Goal: Information Seeking & Learning: Learn about a topic

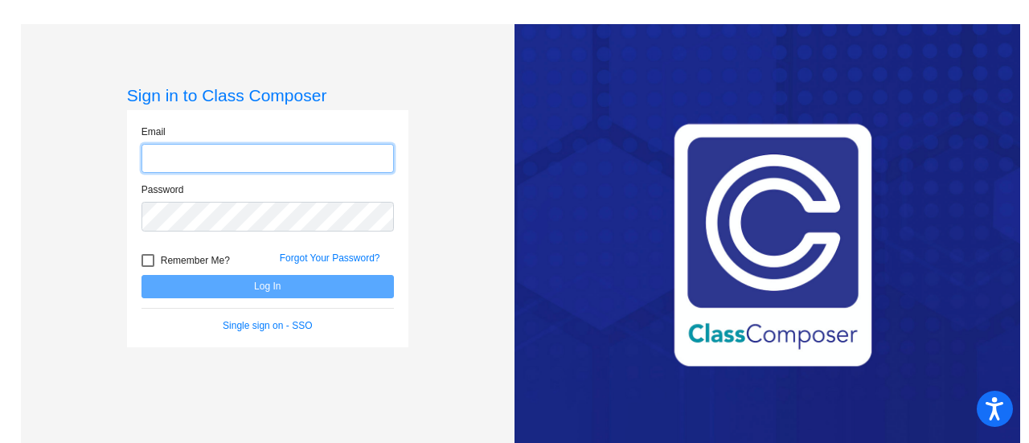
type input "schelk@crcsd.org"
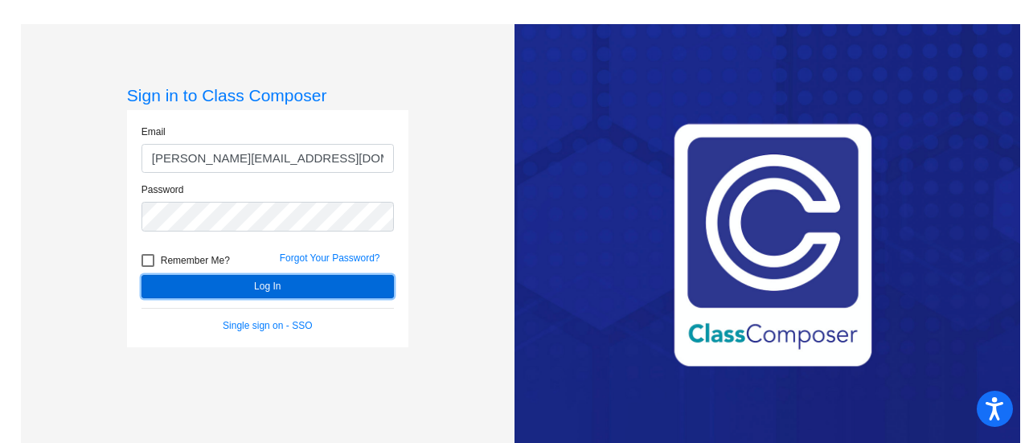
click at [223, 283] on button "Log In" at bounding box center [267, 286] width 252 height 23
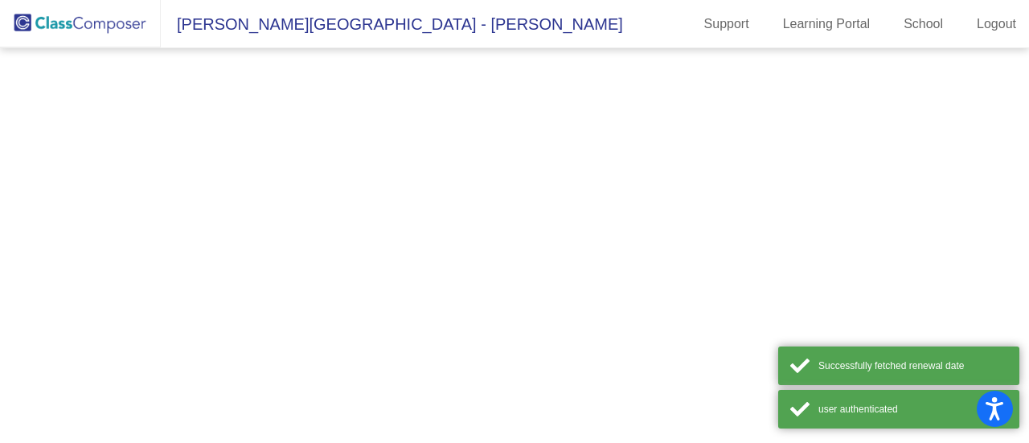
click at [223, 283] on mat-sidenav-content at bounding box center [514, 245] width 1029 height 395
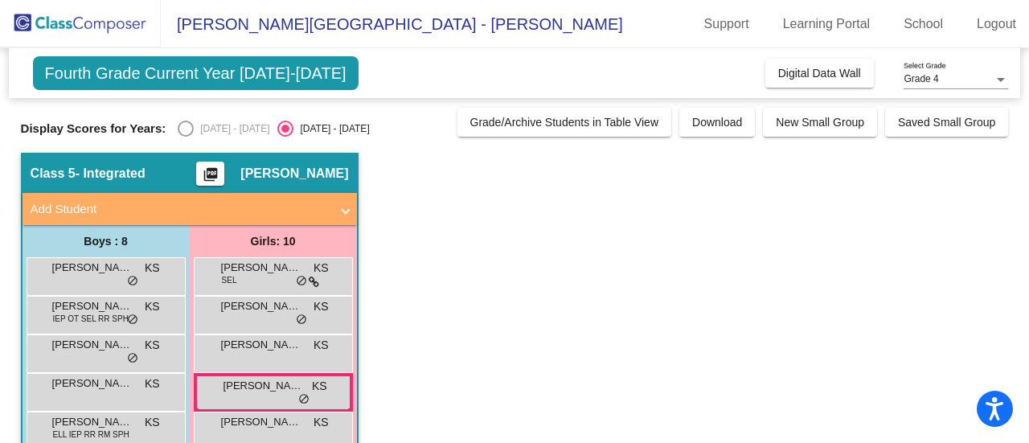
click at [188, 133] on div "Select an option" at bounding box center [186, 129] width 16 height 16
click at [188, 125] on div "Select an option" at bounding box center [186, 129] width 16 height 16
click at [487, 218] on app-classroom "Class 5 - Integrated picture_as_pdf Kristen Schel Add Student First Name Last N…" at bounding box center [515, 411] width 988 height 516
click at [182, 125] on div "Select an option" at bounding box center [186, 129] width 16 height 16
click at [185, 137] on input "[DATE] - [DATE]" at bounding box center [185, 137] width 1 height 1
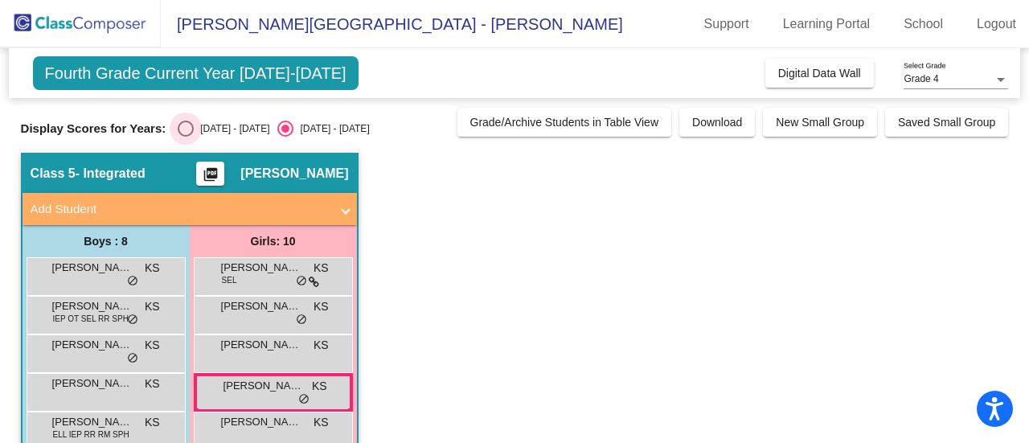
radio input "true"
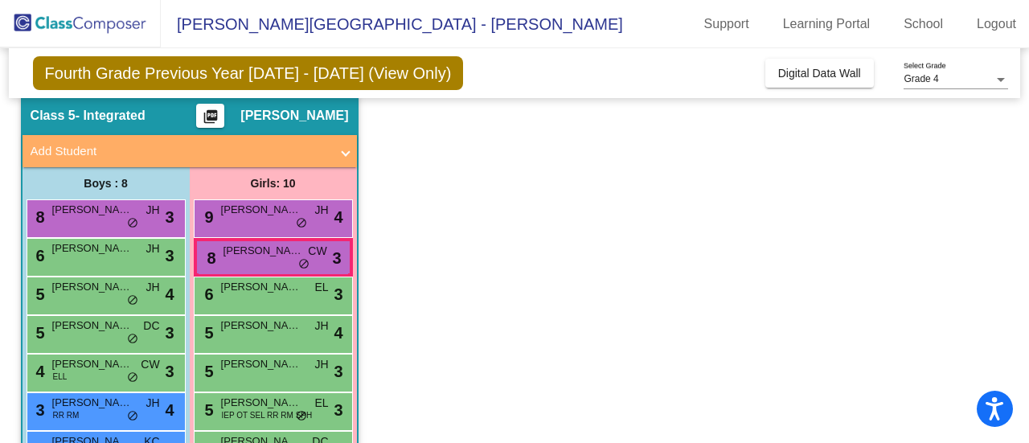
scroll to position [59, 0]
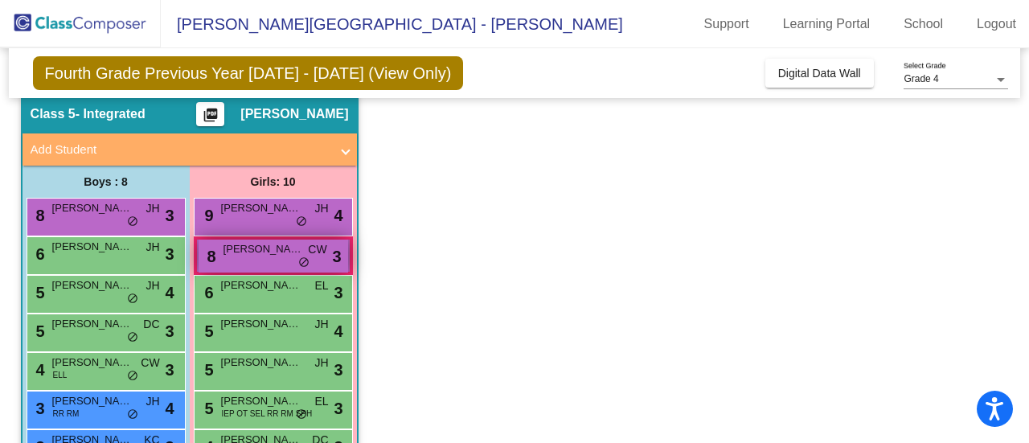
click at [249, 252] on span "[PERSON_NAME]" at bounding box center [263, 249] width 80 height 16
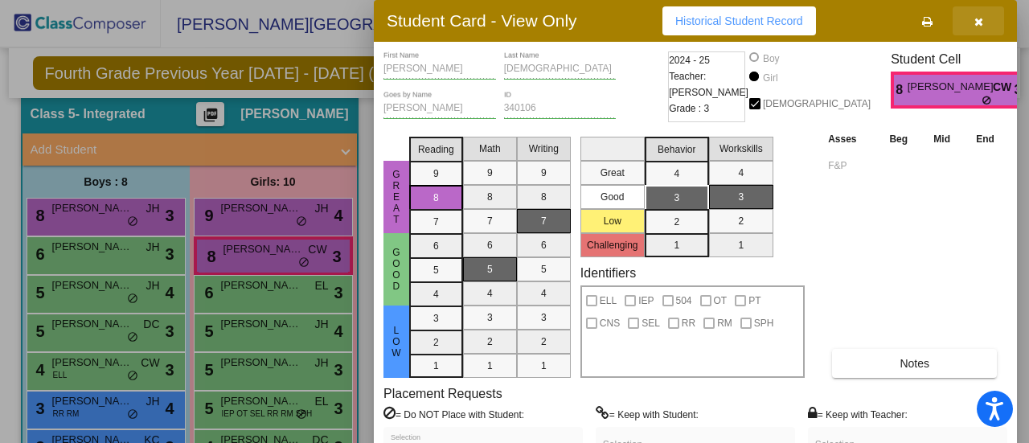
click at [979, 17] on icon "button" at bounding box center [978, 21] width 9 height 11
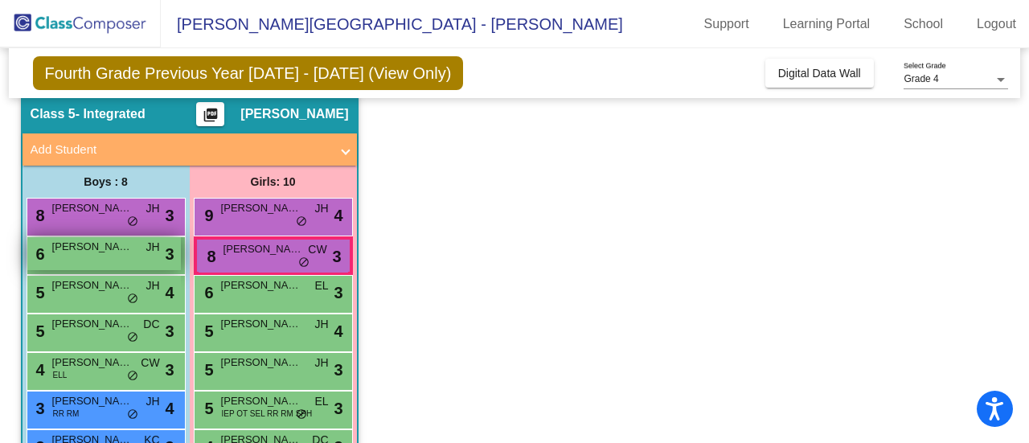
click at [98, 253] on div "6 [PERSON_NAME] [PERSON_NAME] lock do_not_disturb_alt 3" at bounding box center [104, 253] width 154 height 33
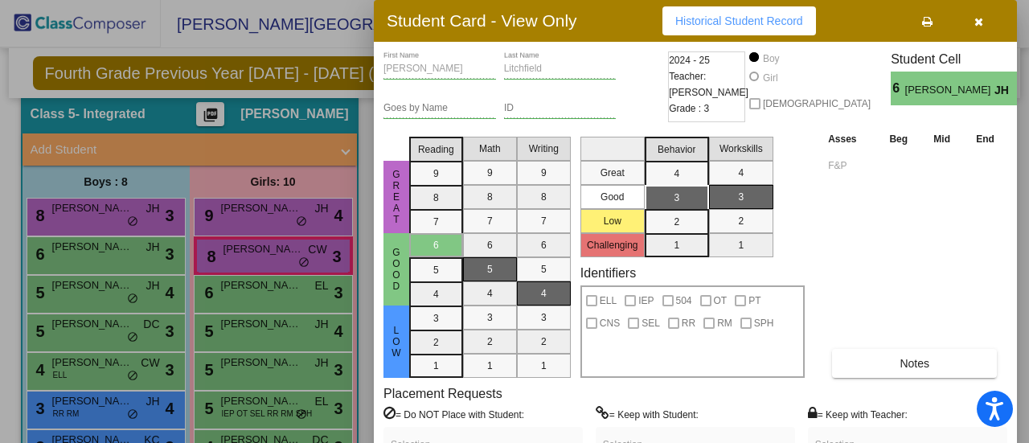
click at [979, 17] on icon "button" at bounding box center [978, 21] width 9 height 11
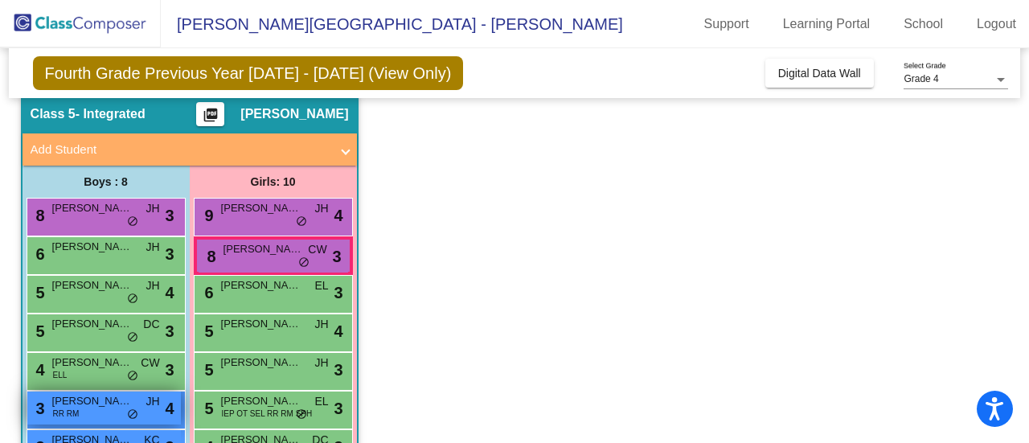
click at [94, 404] on span "[PERSON_NAME]" at bounding box center [92, 401] width 80 height 16
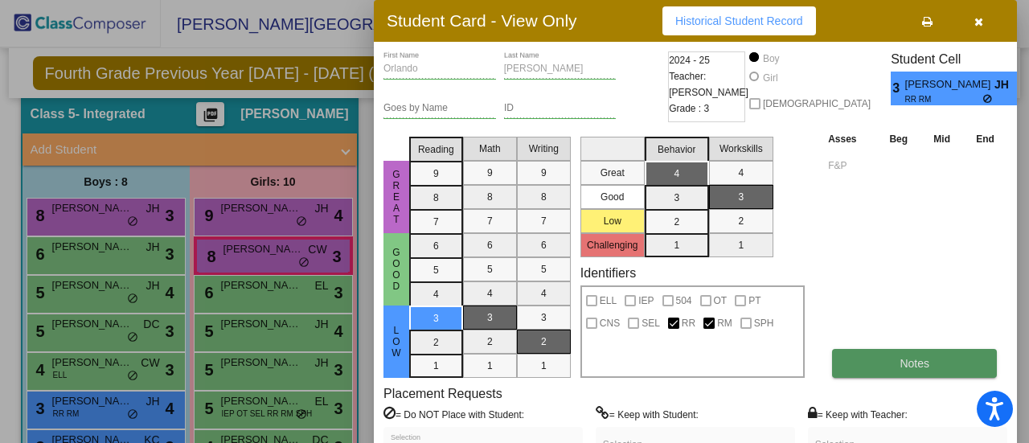
click at [884, 358] on button "Notes" at bounding box center [914, 363] width 165 height 29
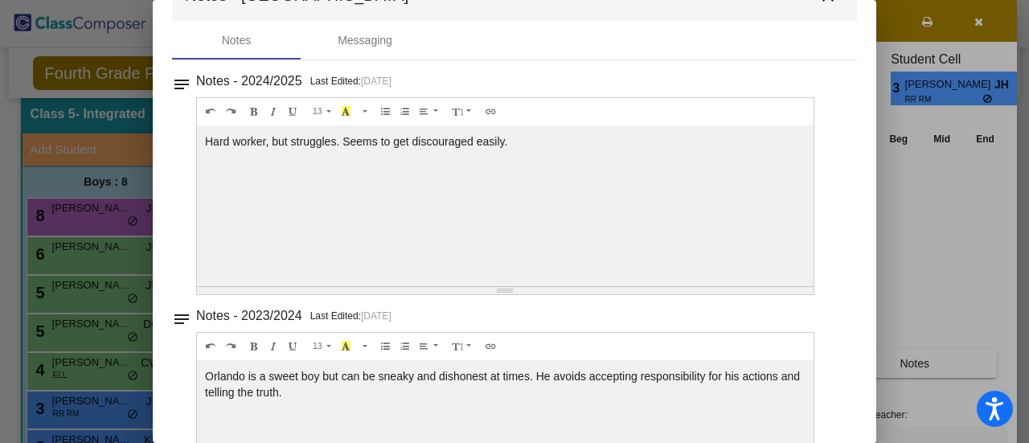
scroll to position [0, 0]
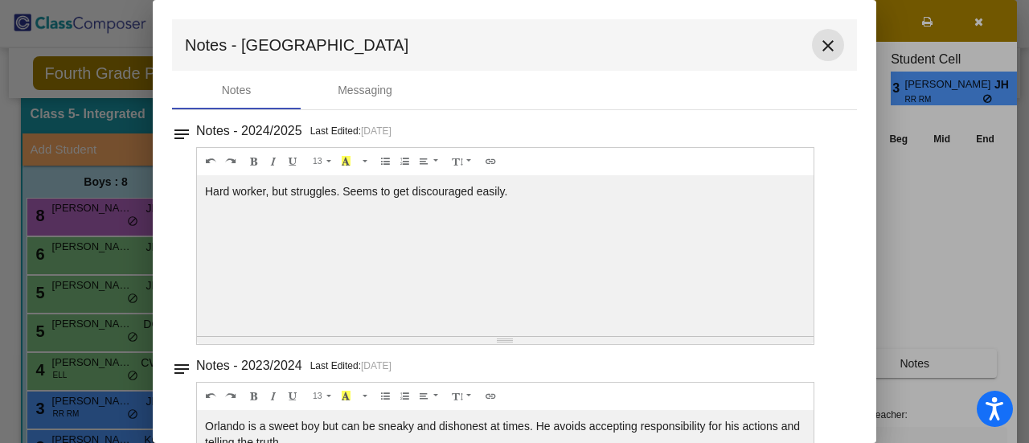
click at [818, 41] on mat-icon "close" at bounding box center [827, 45] width 19 height 19
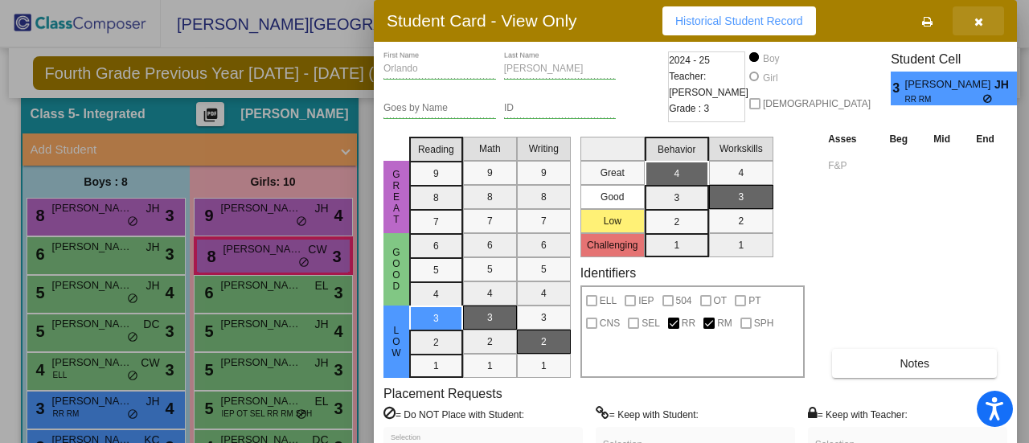
click at [977, 17] on icon "button" at bounding box center [978, 21] width 9 height 11
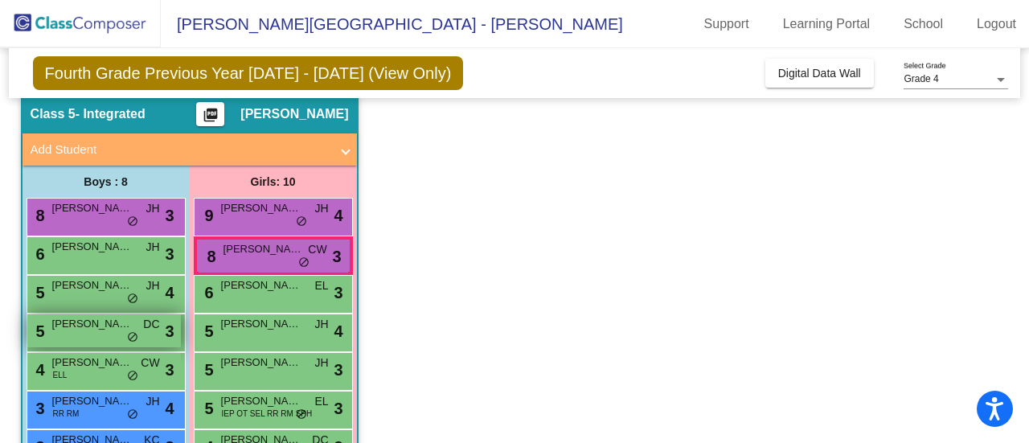
click at [96, 321] on span "[PERSON_NAME]" at bounding box center [92, 324] width 80 height 16
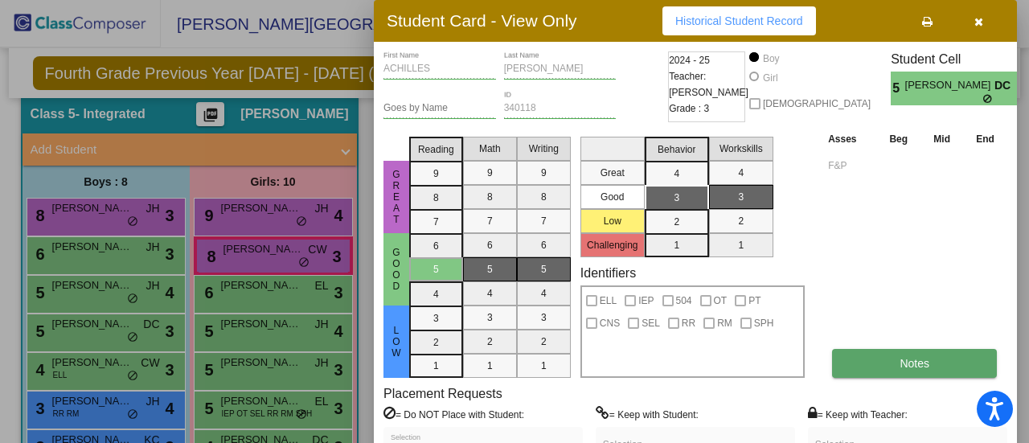
click at [880, 358] on button "Notes" at bounding box center [914, 363] width 165 height 29
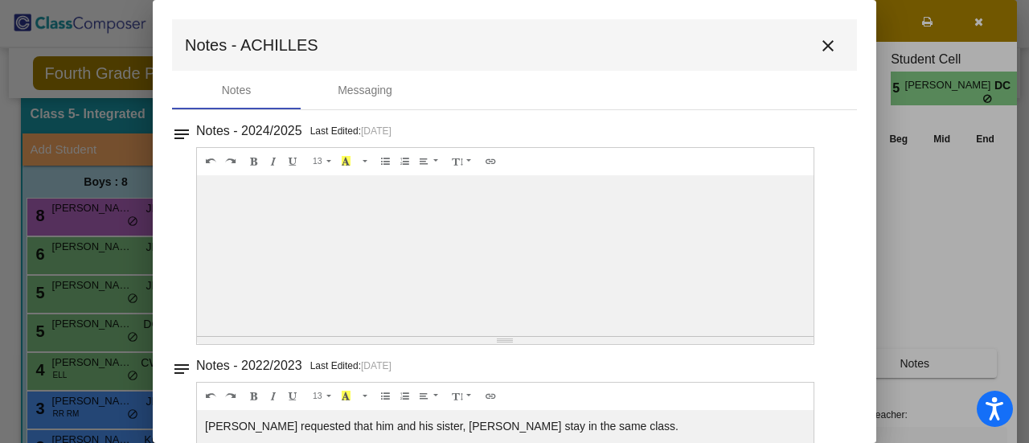
click at [822, 39] on mat-icon "close" at bounding box center [827, 45] width 19 height 19
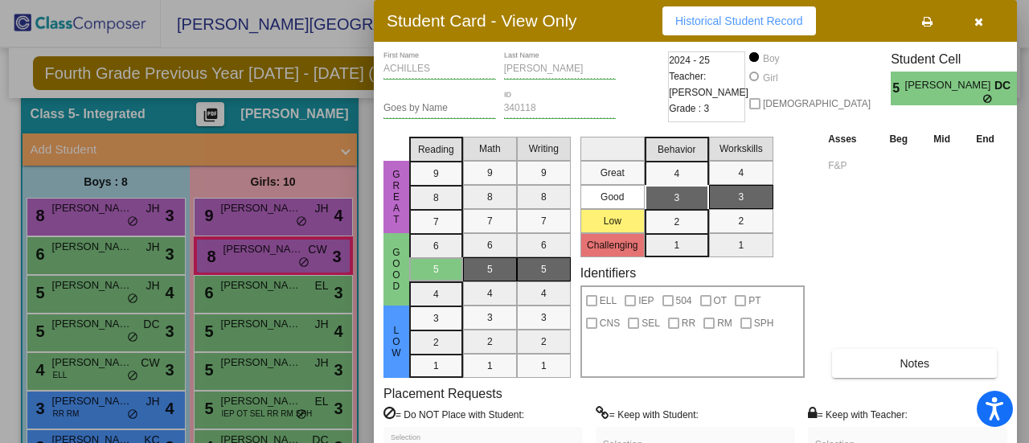
click at [979, 23] on icon "button" at bounding box center [978, 21] width 9 height 11
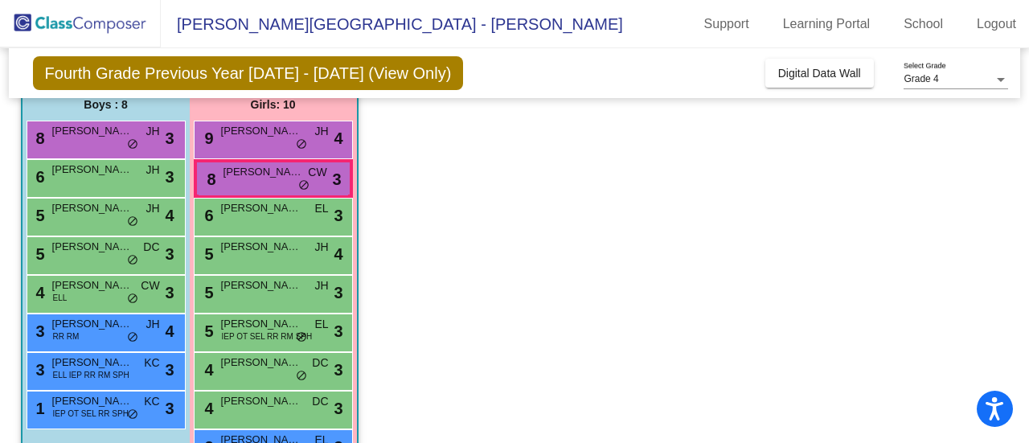
scroll to position [138, 0]
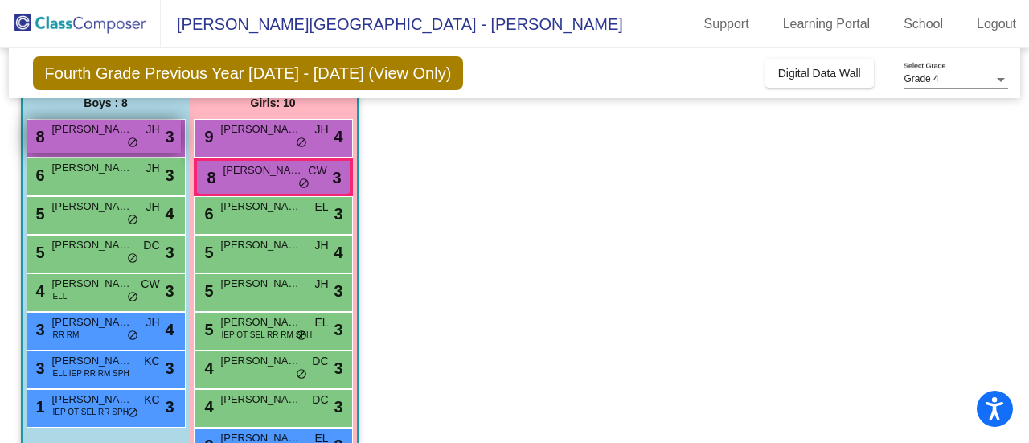
click at [66, 136] on span "[PERSON_NAME]" at bounding box center [92, 129] width 80 height 16
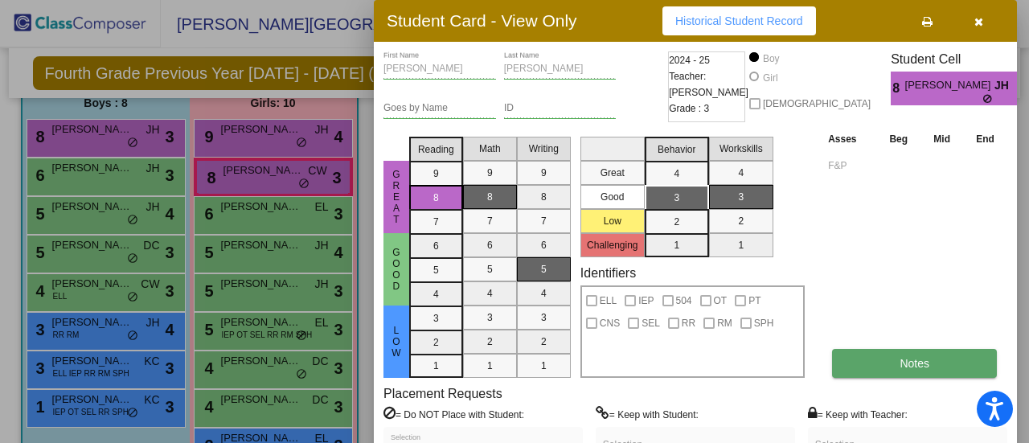
click at [892, 366] on button "Notes" at bounding box center [914, 363] width 165 height 29
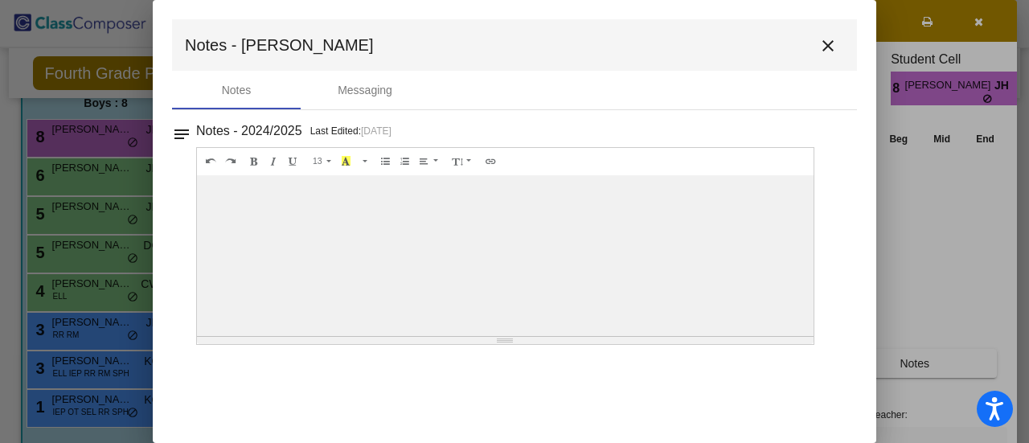
click at [826, 43] on mat-icon "close" at bounding box center [827, 45] width 19 height 19
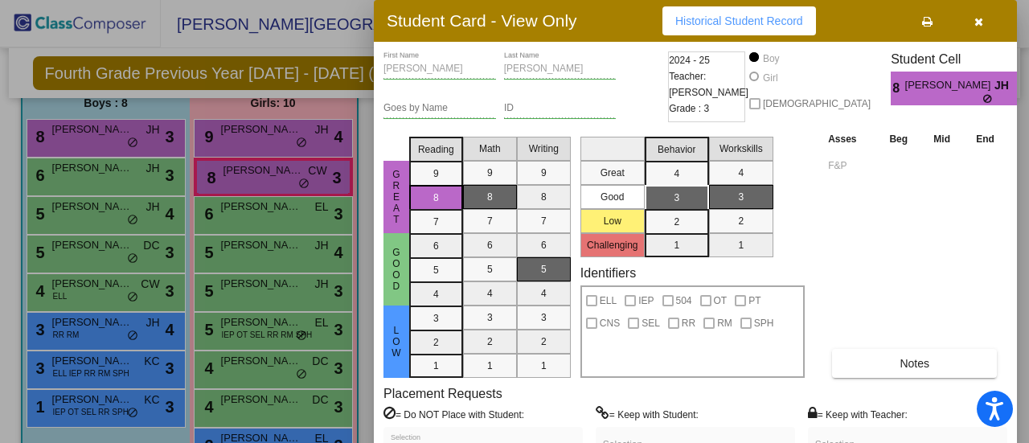
click at [235, 218] on div at bounding box center [514, 221] width 1029 height 443
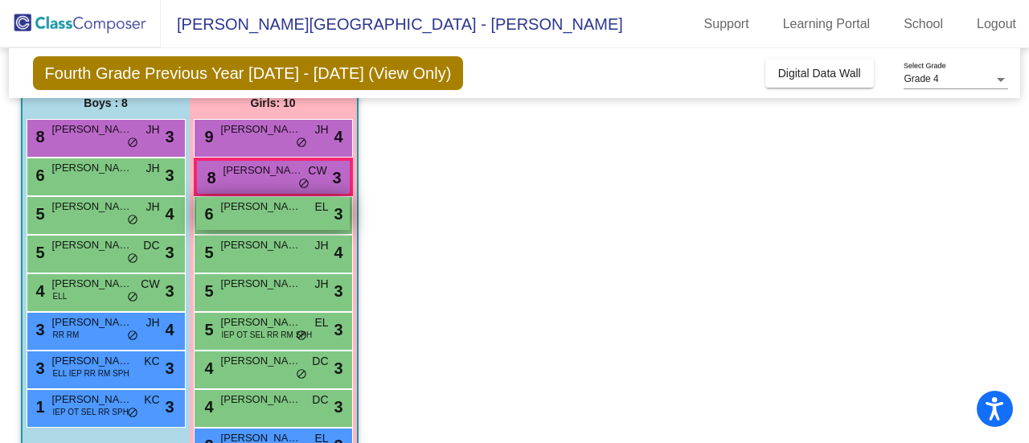
click at [235, 218] on div "6 [PERSON_NAME] EL lock do_not_disturb_alt 3" at bounding box center [273, 213] width 154 height 33
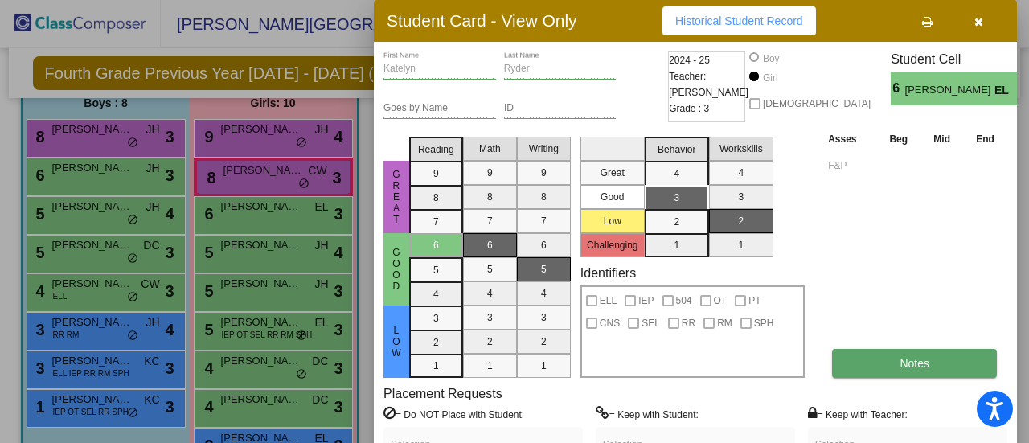
click at [872, 354] on button "Notes" at bounding box center [914, 363] width 165 height 29
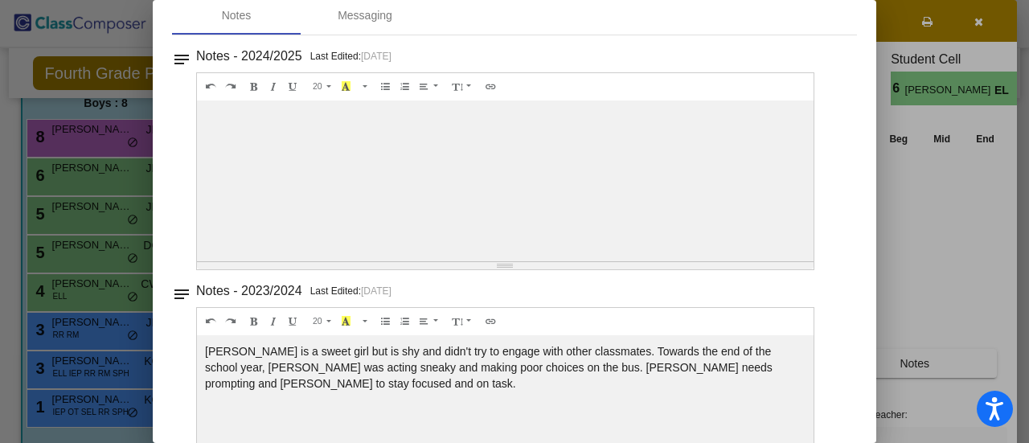
scroll to position [0, 0]
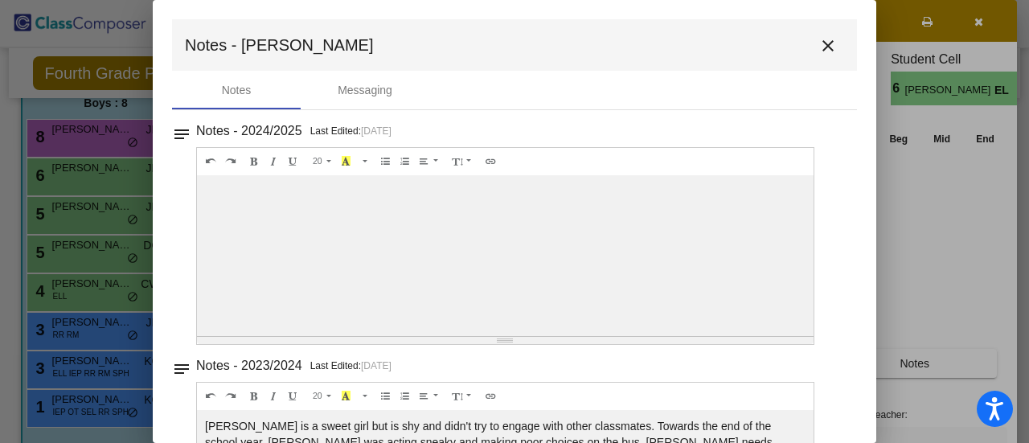
click at [818, 44] on mat-icon "close" at bounding box center [827, 45] width 19 height 19
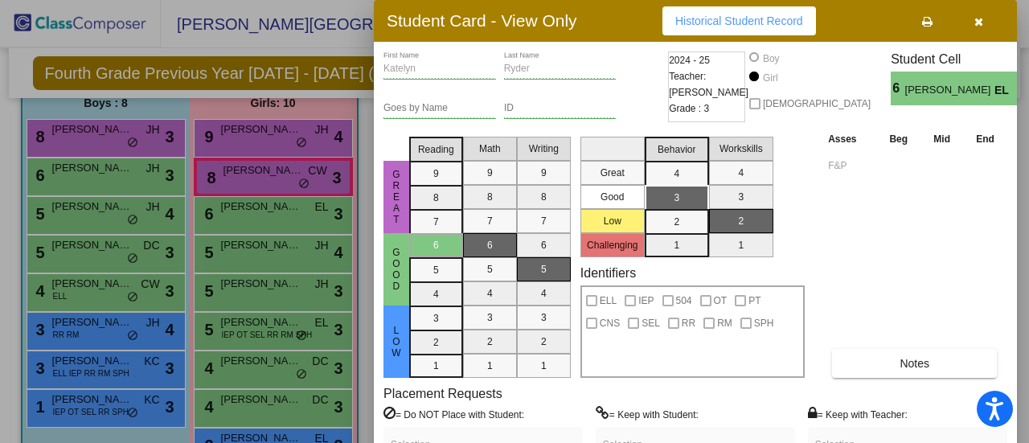
click at [977, 18] on icon "button" at bounding box center [978, 21] width 9 height 11
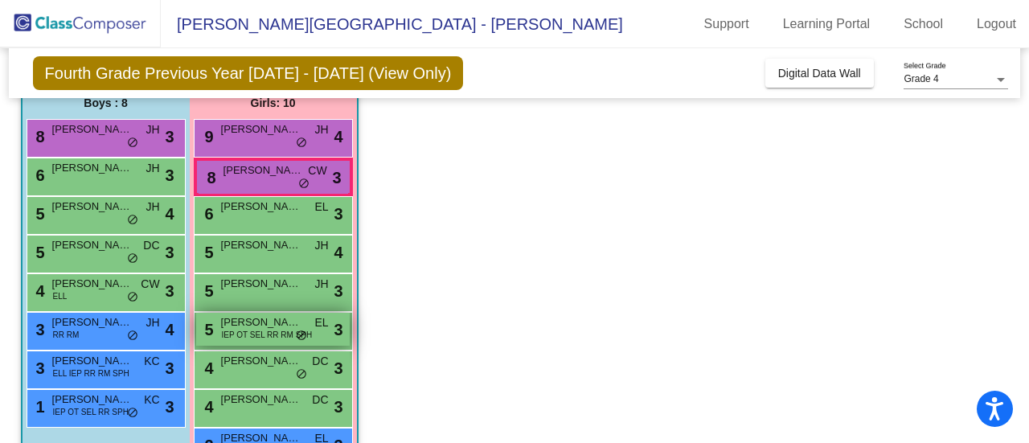
click at [243, 321] on span "[PERSON_NAME]" at bounding box center [261, 322] width 80 height 16
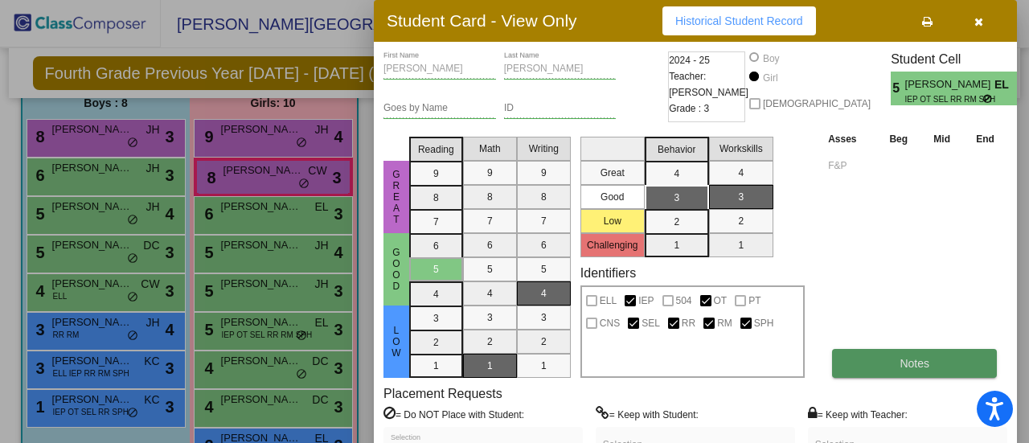
click at [858, 366] on button "Notes" at bounding box center [914, 363] width 165 height 29
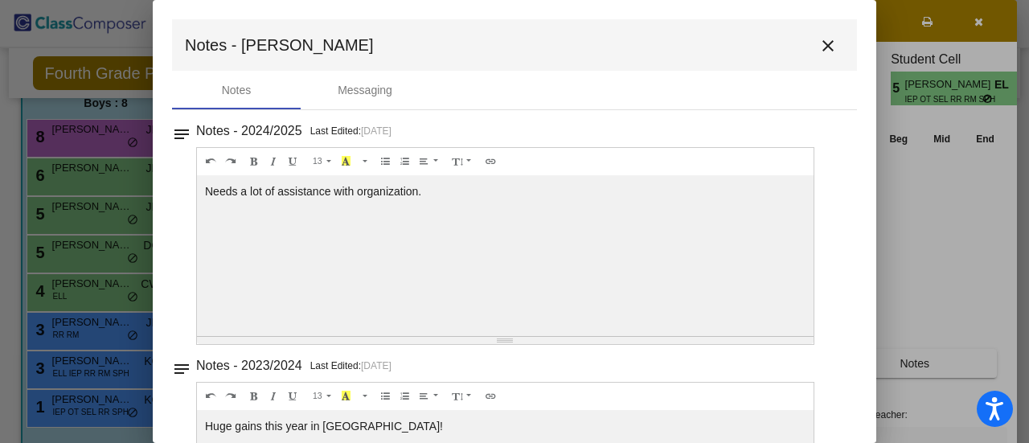
click at [824, 39] on mat-icon "close" at bounding box center [827, 45] width 19 height 19
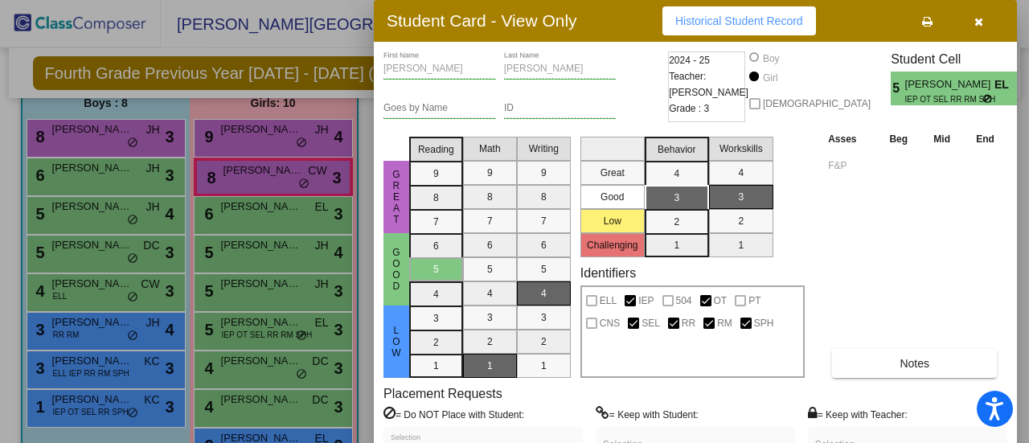
click at [984, 15] on button "button" at bounding box center [977, 20] width 51 height 29
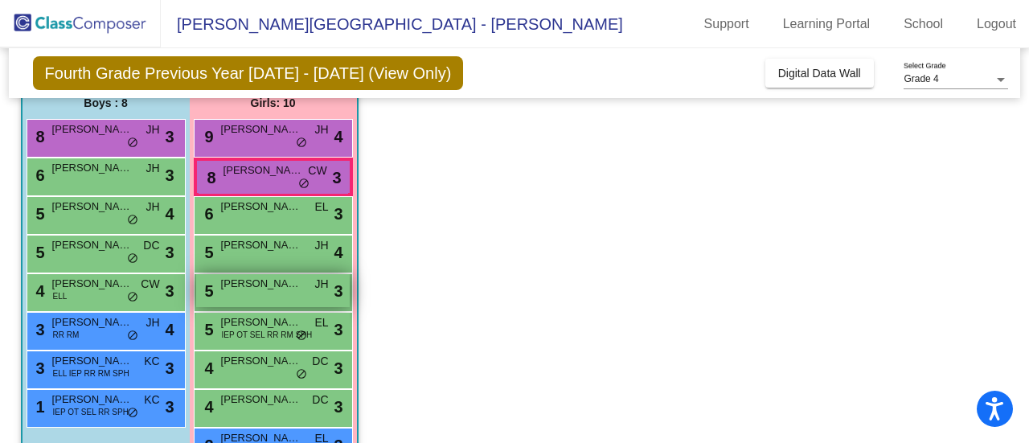
click at [248, 289] on span "[PERSON_NAME]" at bounding box center [261, 284] width 80 height 16
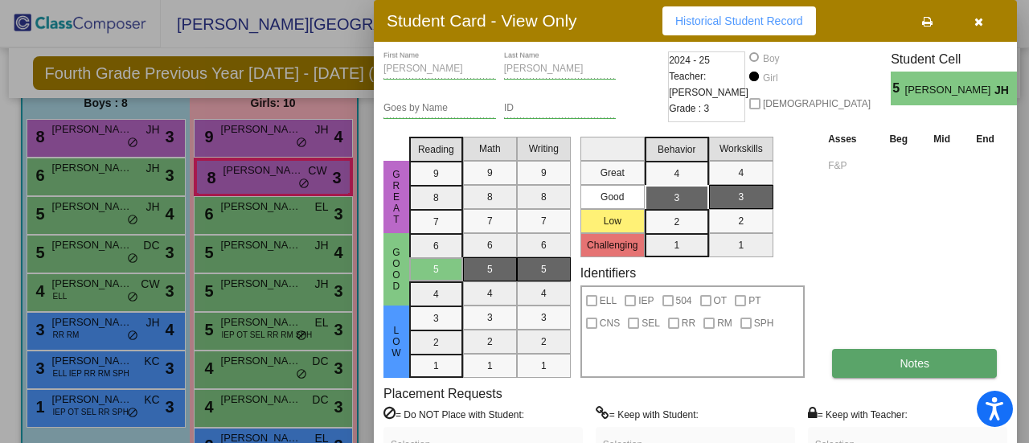
click at [923, 364] on span "Notes" at bounding box center [914, 363] width 30 height 13
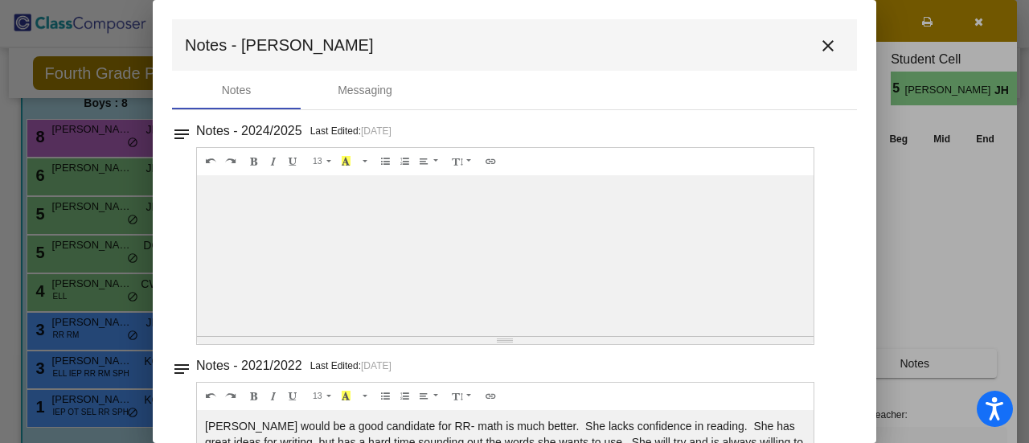
click at [821, 43] on mat-icon "close" at bounding box center [827, 45] width 19 height 19
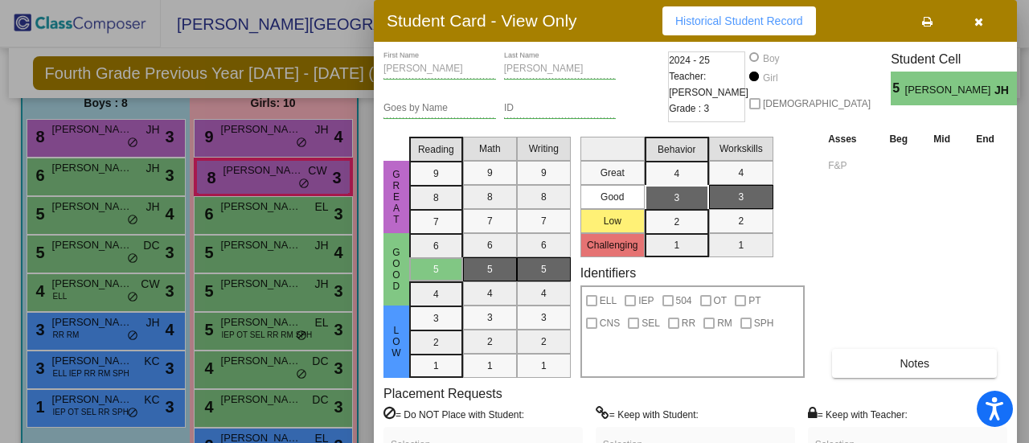
click at [981, 16] on icon "button" at bounding box center [978, 21] width 9 height 11
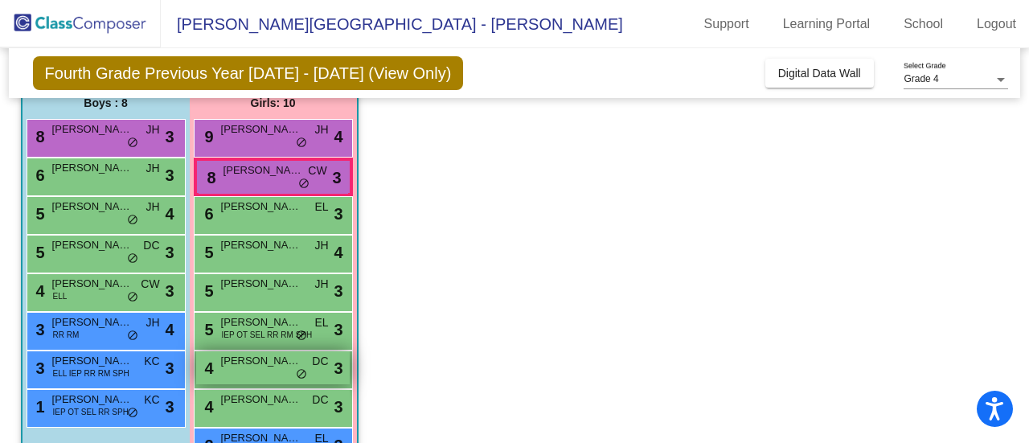
click at [256, 366] on span "[PERSON_NAME]" at bounding box center [261, 361] width 80 height 16
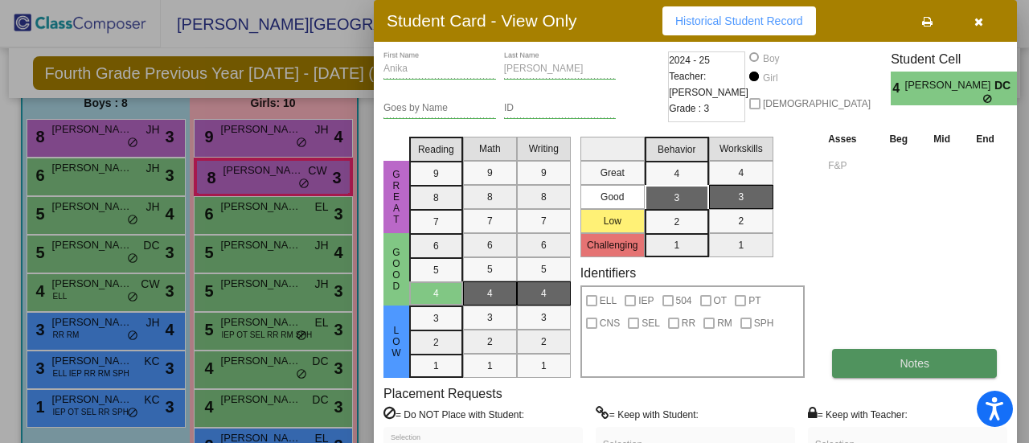
click at [871, 363] on button "Notes" at bounding box center [914, 363] width 165 height 29
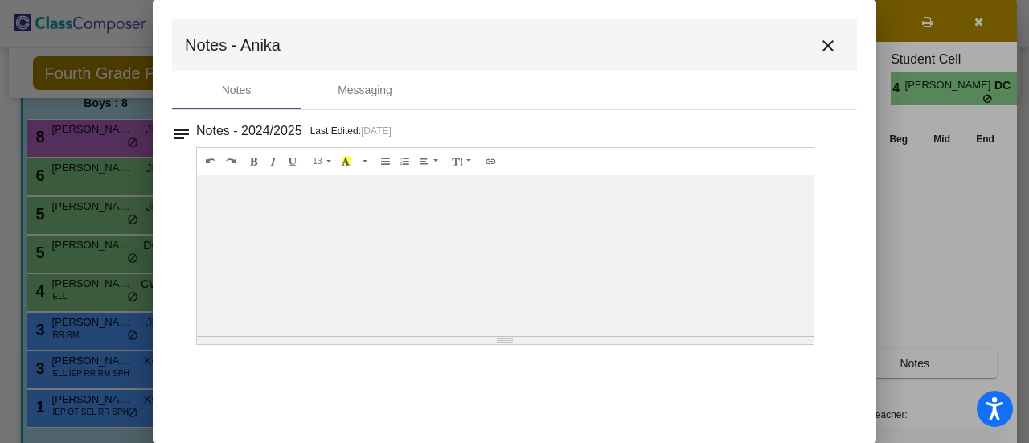
click at [830, 39] on mat-icon "close" at bounding box center [827, 45] width 19 height 19
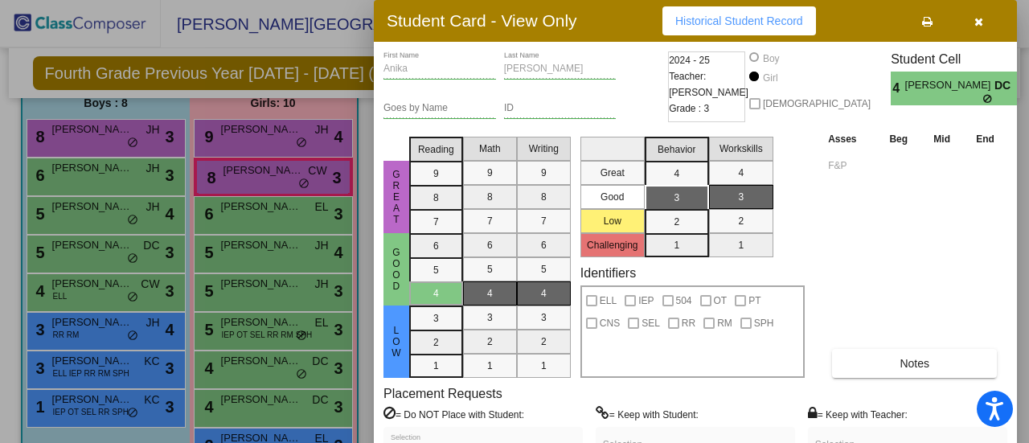
click at [981, 19] on icon "button" at bounding box center [978, 21] width 9 height 11
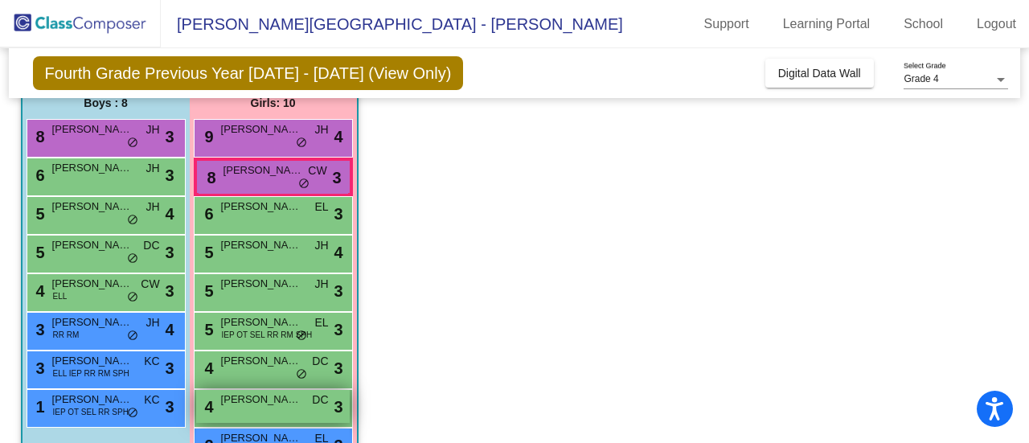
click at [278, 398] on span "[PERSON_NAME]" at bounding box center [261, 399] width 80 height 16
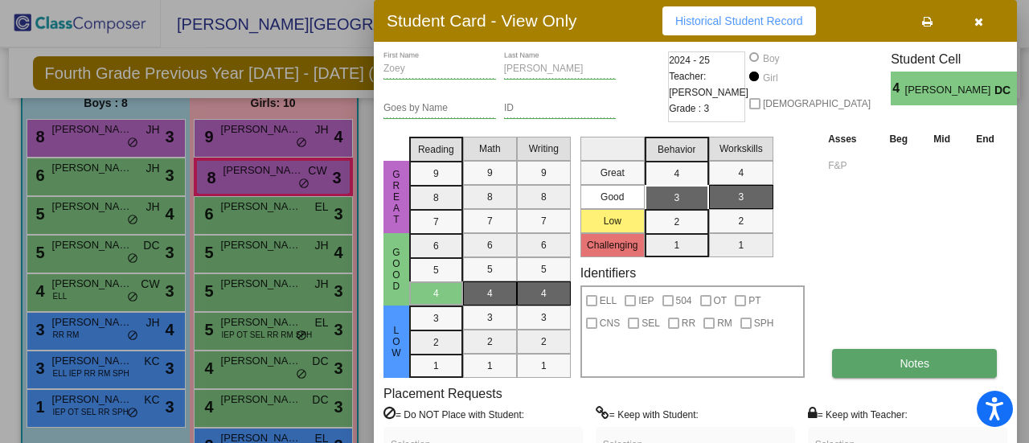
click at [868, 358] on button "Notes" at bounding box center [914, 363] width 165 height 29
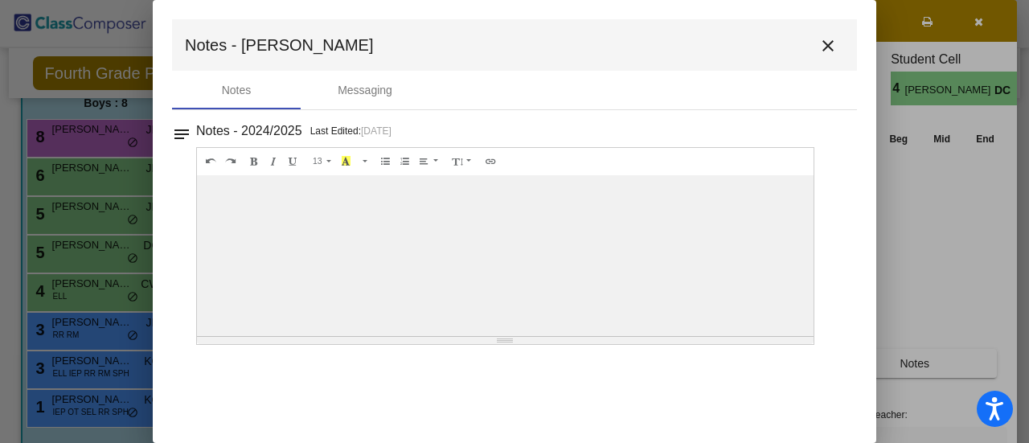
click at [830, 44] on mat-icon "close" at bounding box center [827, 45] width 19 height 19
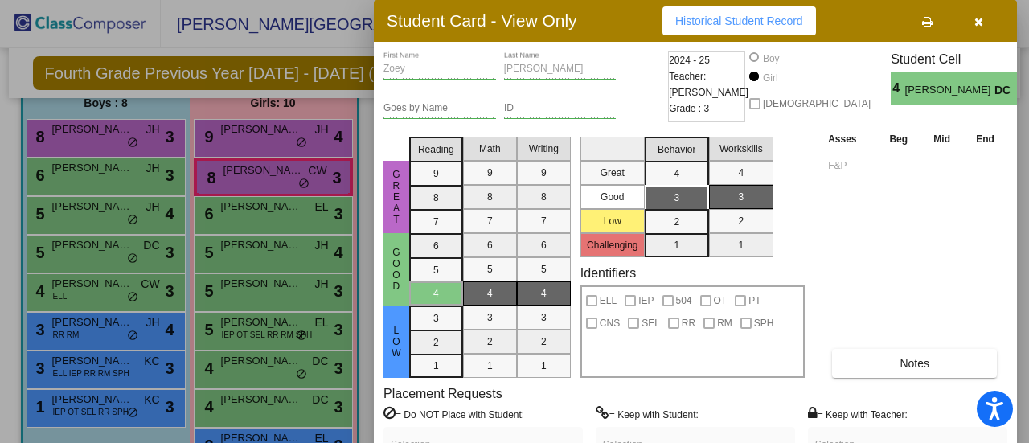
click at [981, 25] on icon "button" at bounding box center [978, 21] width 9 height 11
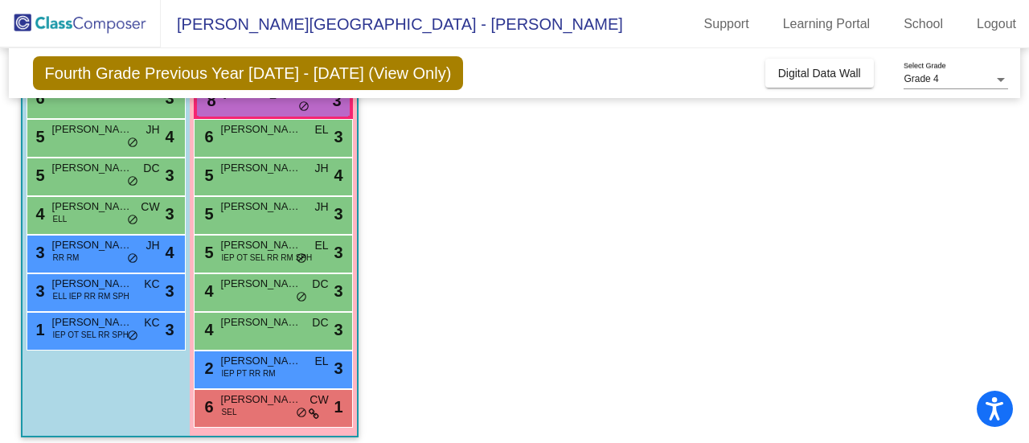
scroll to position [225, 0]
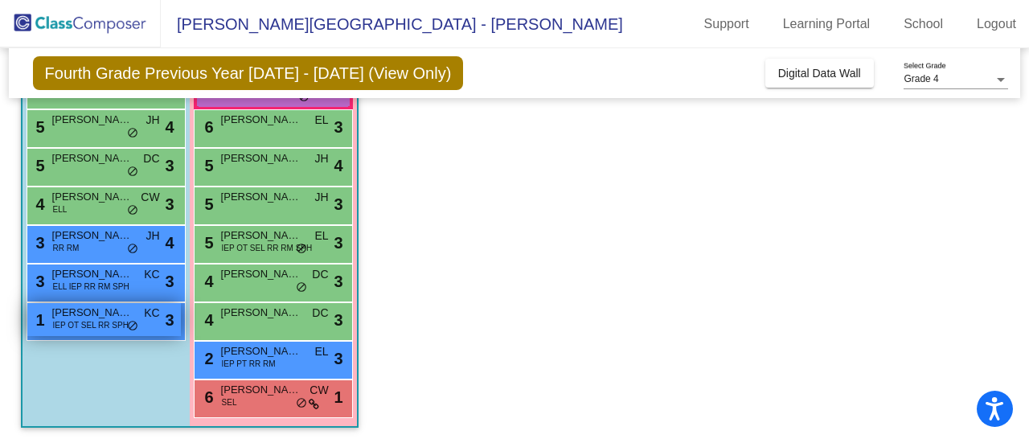
click at [91, 321] on span "IEP OT SEL RR SPH" at bounding box center [91, 325] width 76 height 12
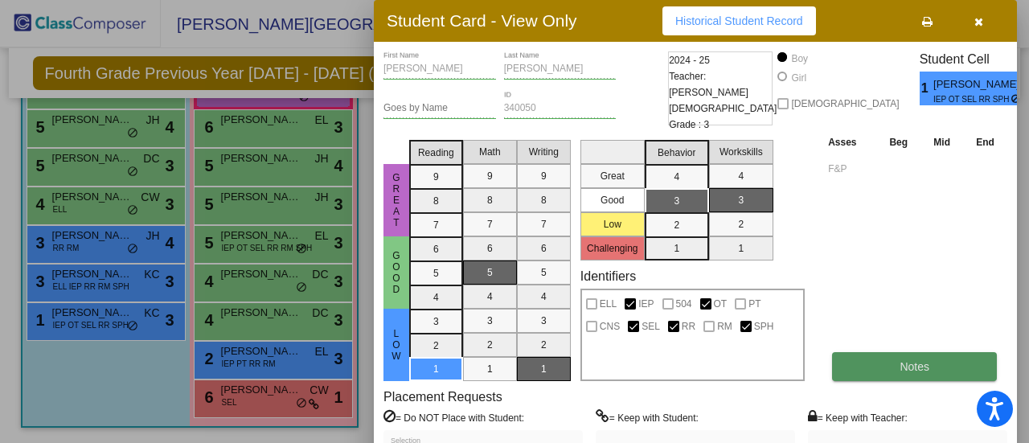
click at [871, 356] on button "Notes" at bounding box center [914, 366] width 165 height 29
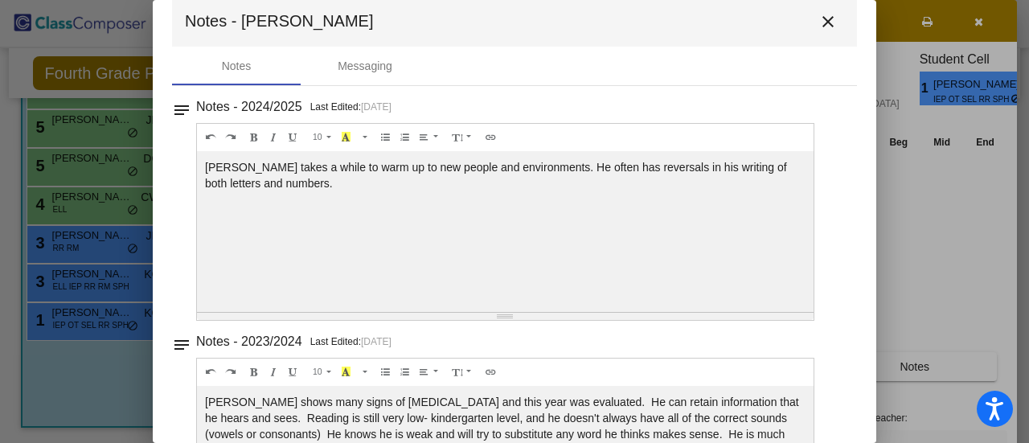
scroll to position [0, 0]
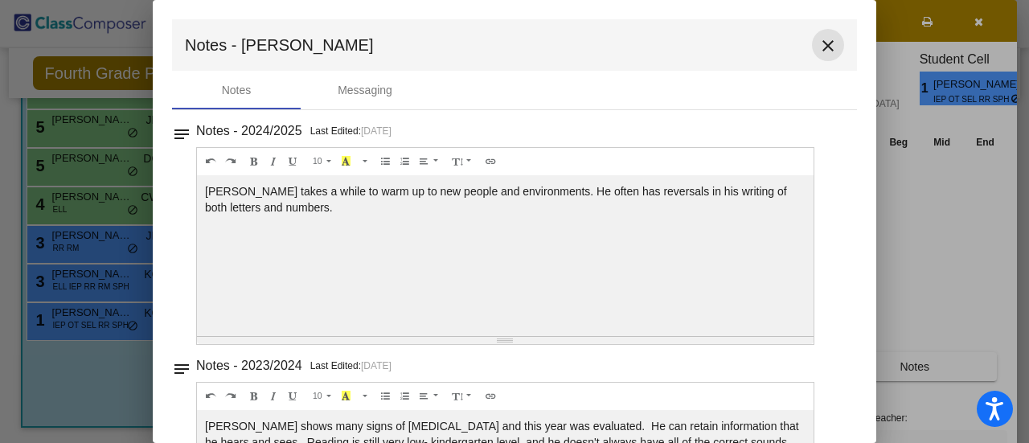
click at [818, 47] on mat-icon "close" at bounding box center [827, 45] width 19 height 19
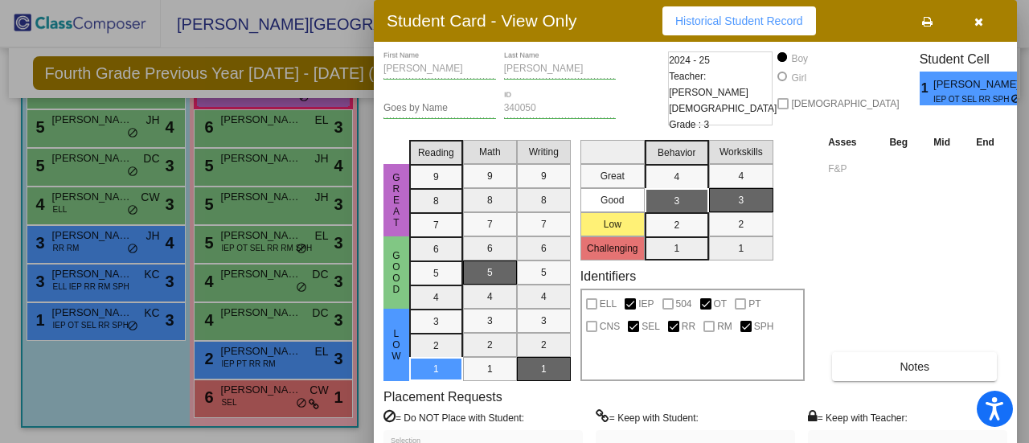
click at [975, 18] on icon "button" at bounding box center [978, 21] width 9 height 11
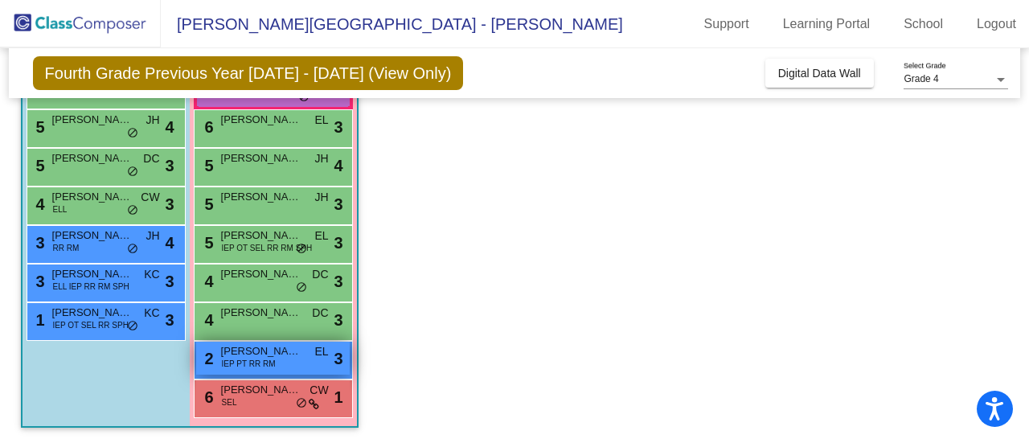
click at [232, 358] on span "IEP PT RR RM" at bounding box center [249, 364] width 54 height 12
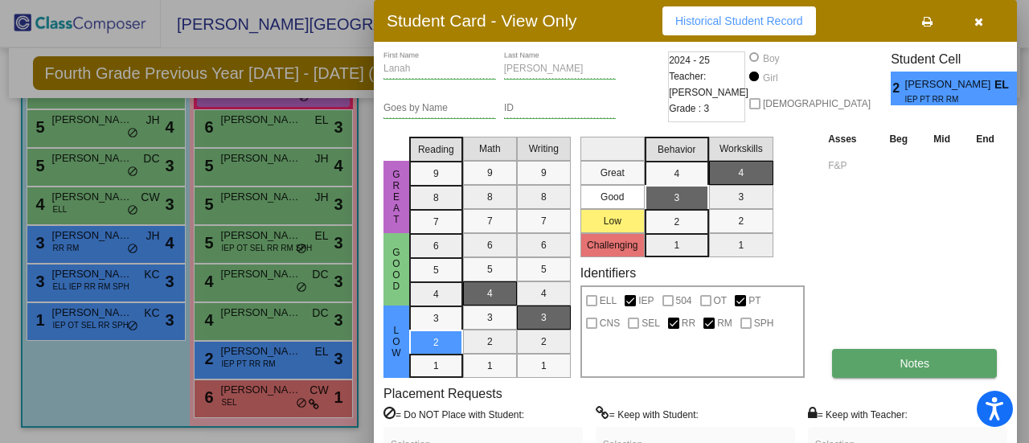
click at [878, 367] on button "Notes" at bounding box center [914, 363] width 165 height 29
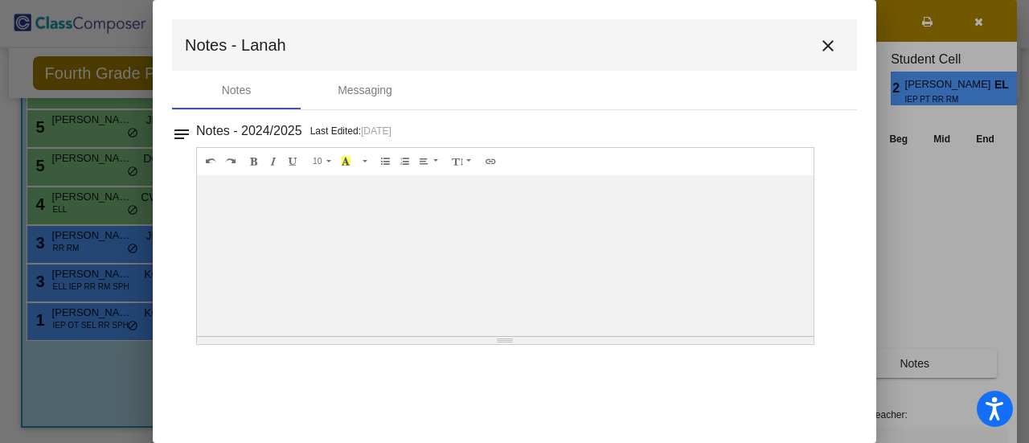
click at [826, 40] on mat-icon "close" at bounding box center [827, 45] width 19 height 19
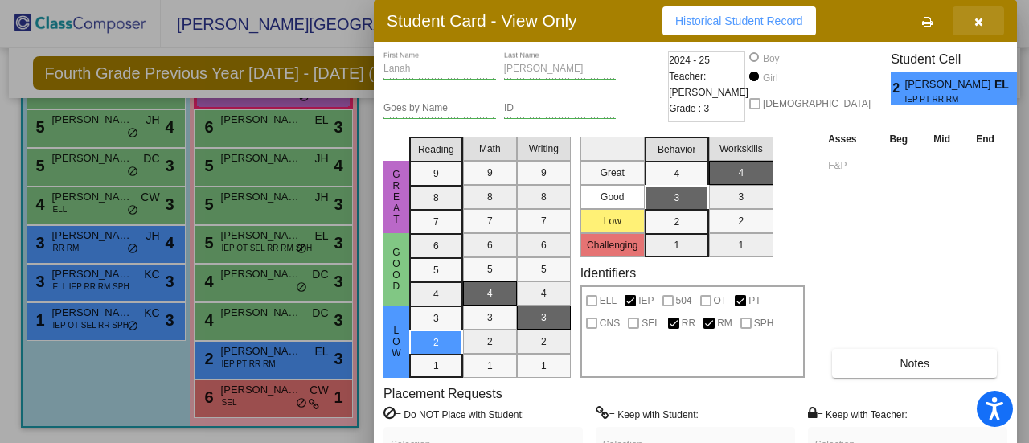
click at [980, 18] on icon "button" at bounding box center [978, 21] width 9 height 11
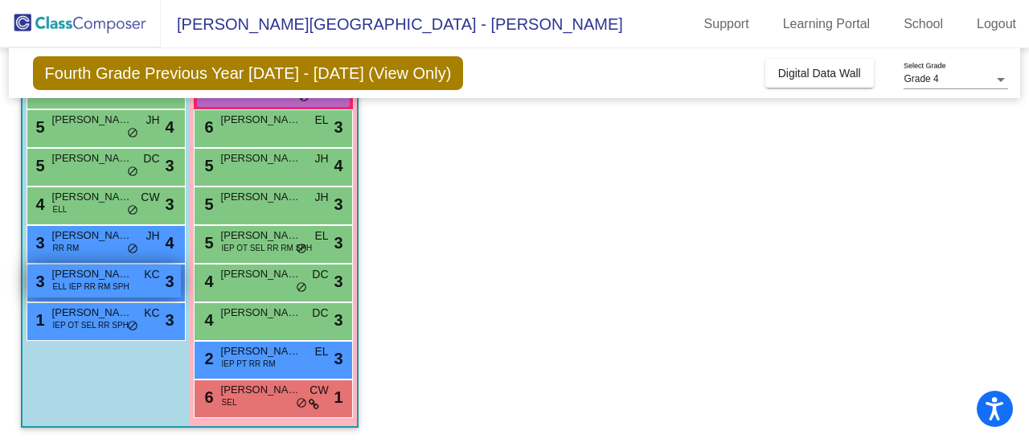
click at [110, 278] on span "[PERSON_NAME]" at bounding box center [92, 274] width 80 height 16
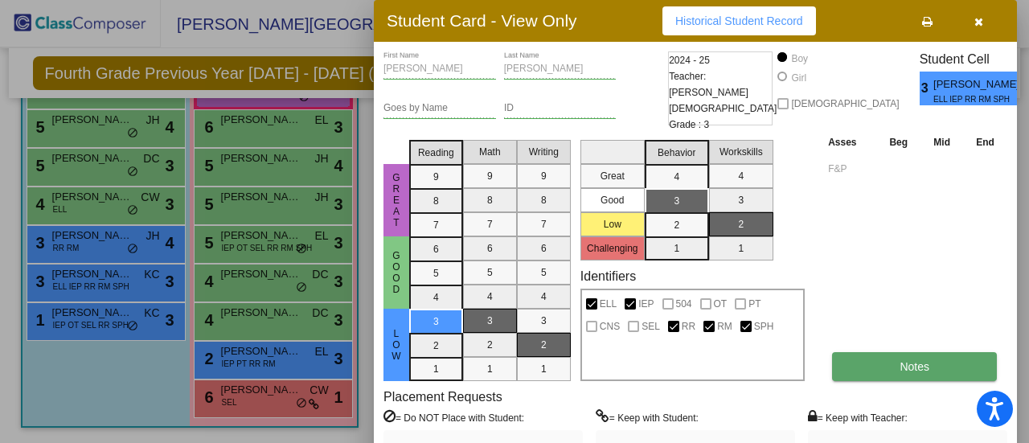
click at [923, 367] on span "Notes" at bounding box center [914, 366] width 30 height 13
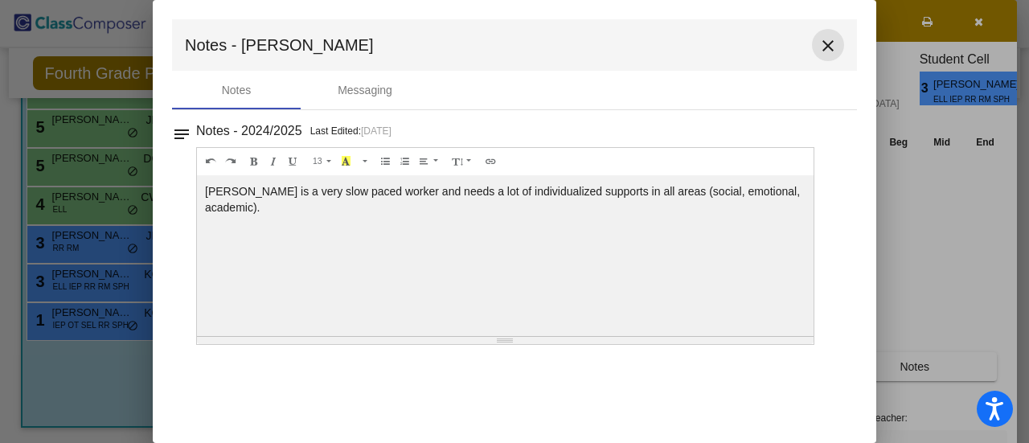
click at [830, 36] on mat-icon "close" at bounding box center [827, 45] width 19 height 19
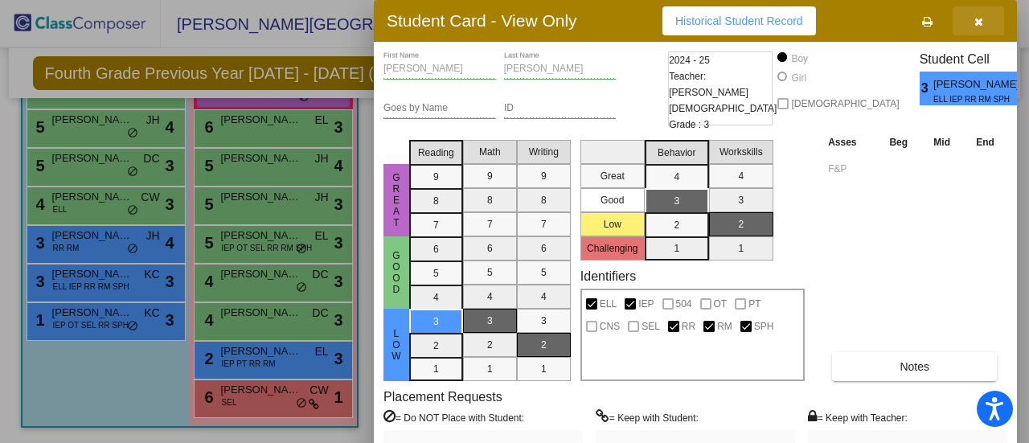
click at [976, 18] on icon "button" at bounding box center [978, 21] width 9 height 11
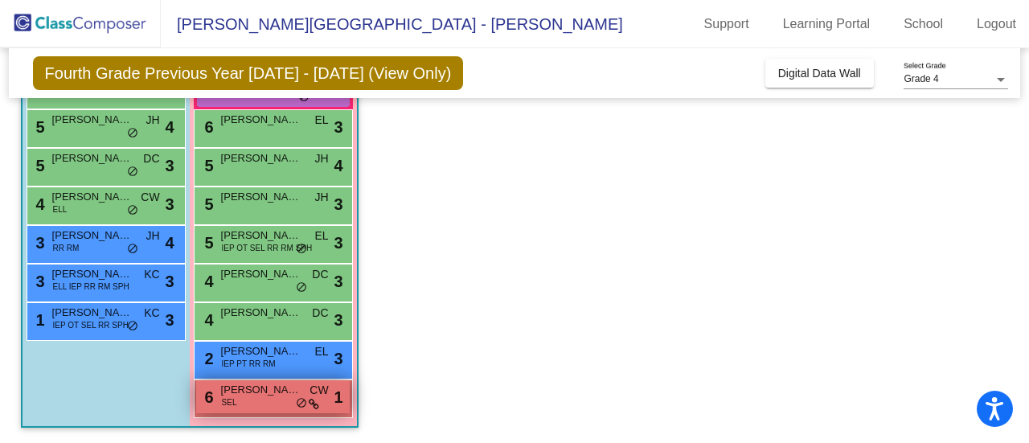
click at [251, 392] on span "[PERSON_NAME]" at bounding box center [261, 390] width 80 height 16
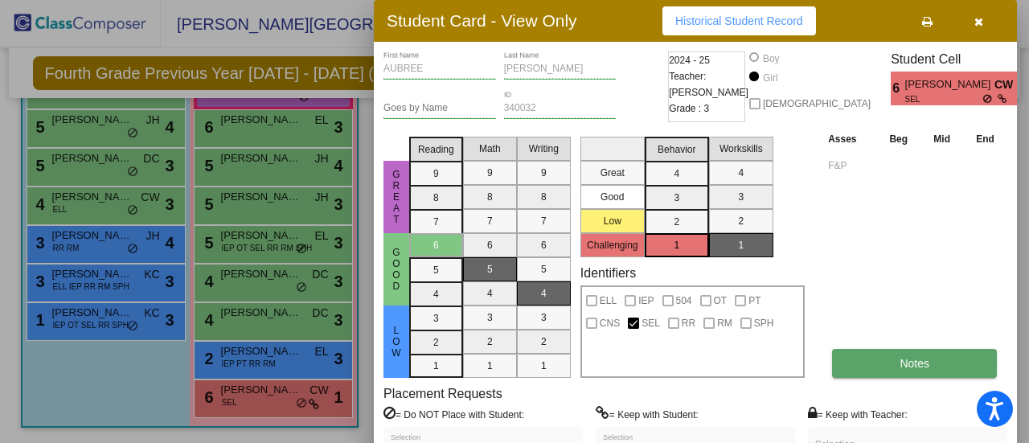
click at [903, 358] on span "Notes" at bounding box center [914, 363] width 30 height 13
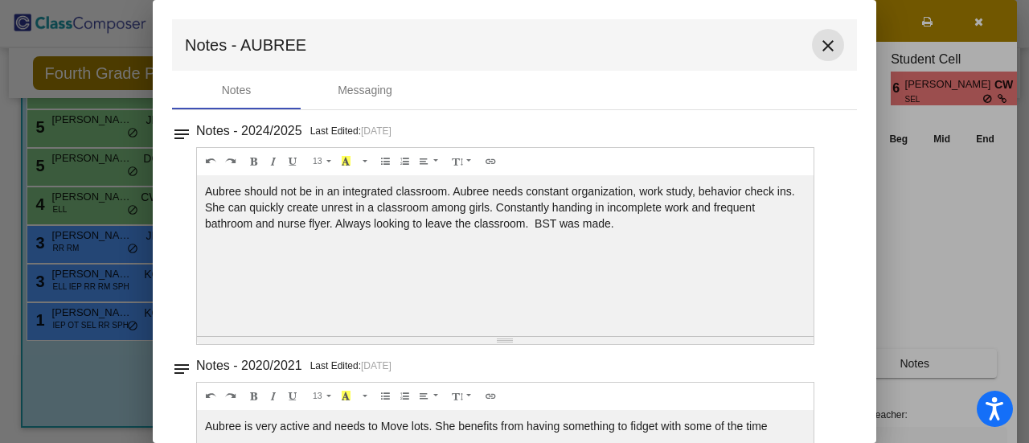
click at [820, 42] on mat-icon "close" at bounding box center [827, 45] width 19 height 19
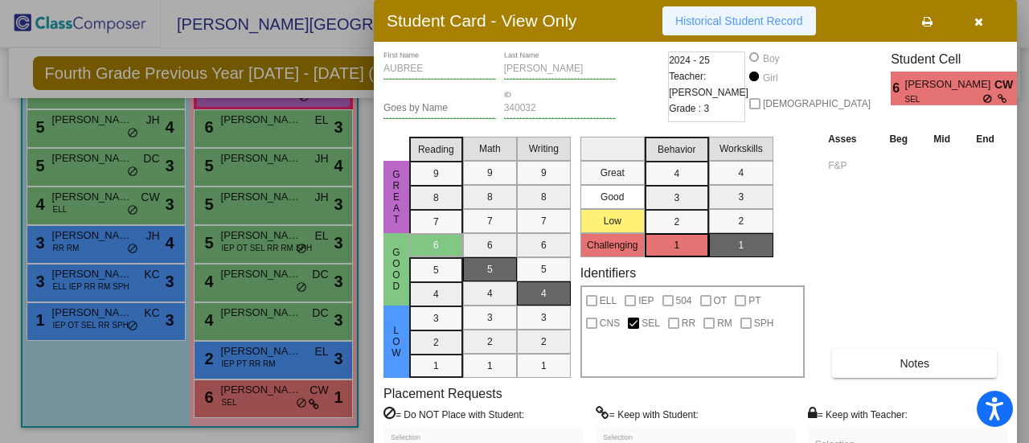
click at [792, 11] on button "Historical Student Record" at bounding box center [739, 20] width 154 height 29
click at [980, 18] on icon "button" at bounding box center [978, 21] width 9 height 11
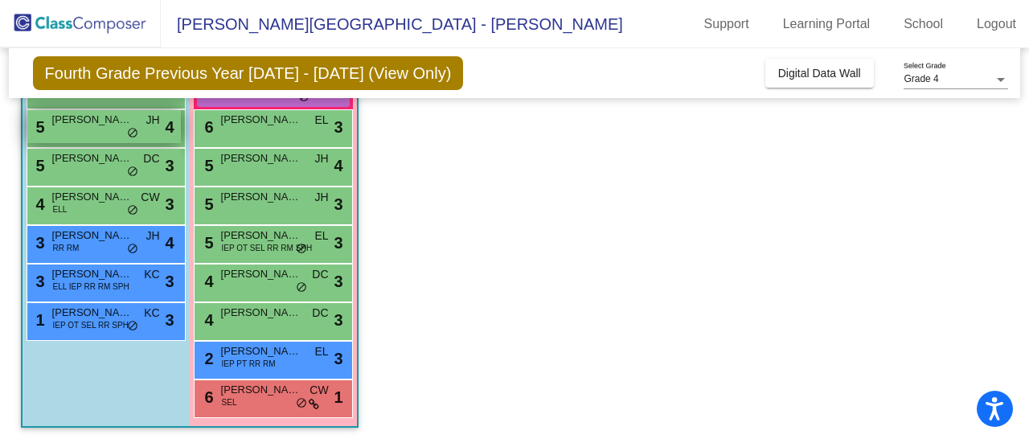
click at [104, 125] on span "[PERSON_NAME]" at bounding box center [92, 120] width 80 height 16
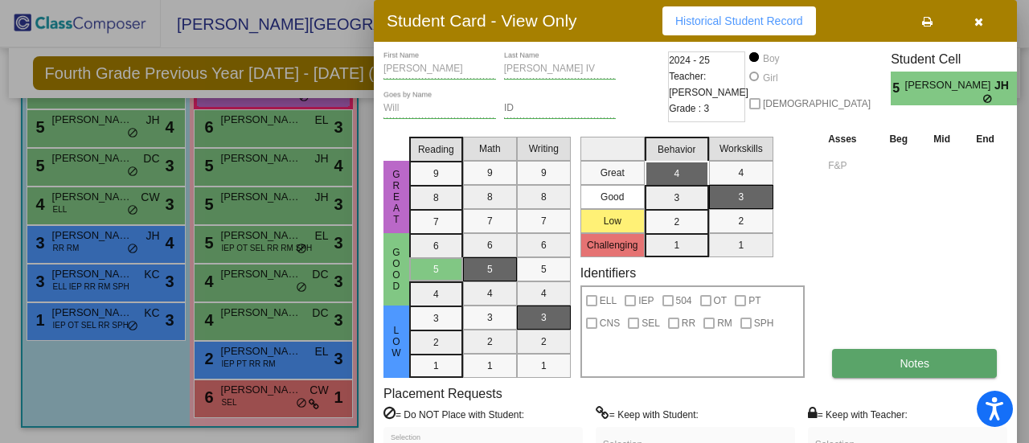
click at [891, 363] on button "Notes" at bounding box center [914, 363] width 165 height 29
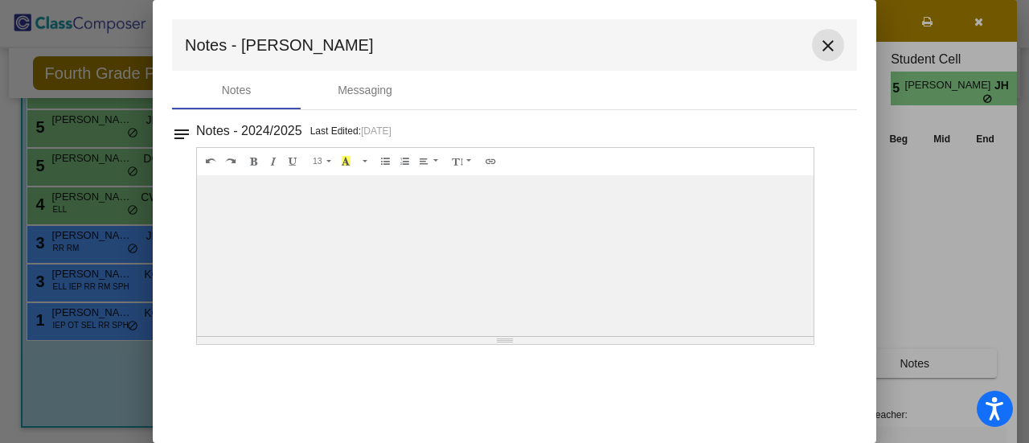
click at [828, 41] on mat-icon "close" at bounding box center [827, 45] width 19 height 19
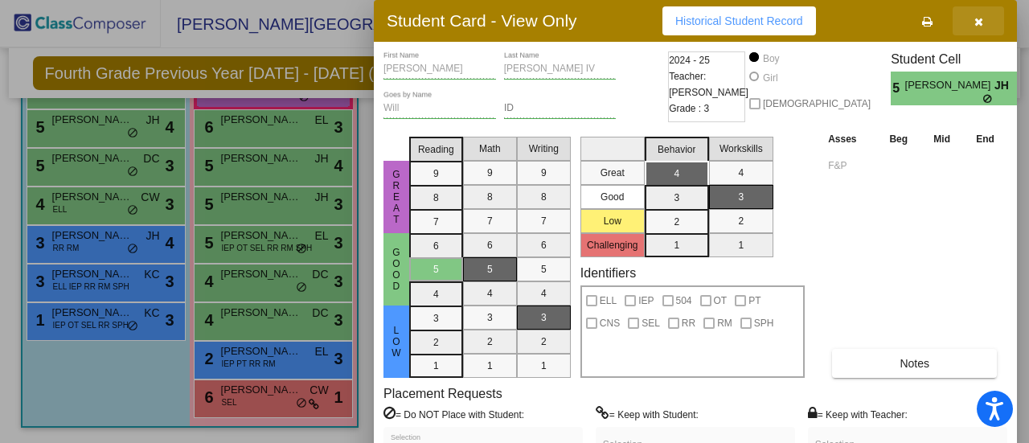
click at [985, 20] on button "button" at bounding box center [977, 20] width 51 height 29
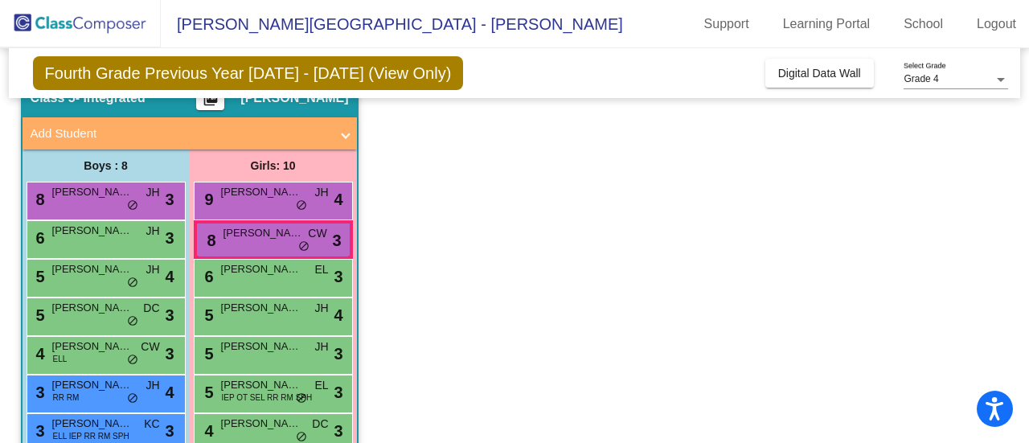
scroll to position [67, 0]
